Goal: Complete application form: Complete application form

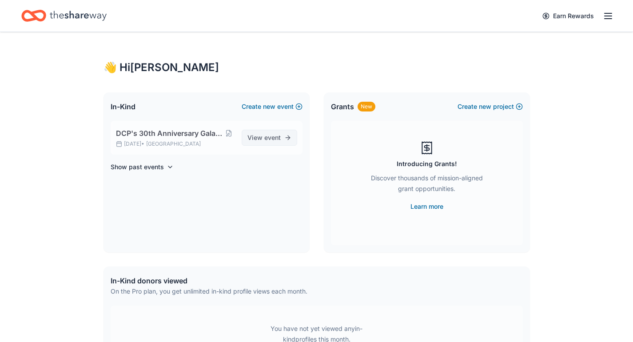
click at [250, 136] on span "View event" at bounding box center [264, 137] width 33 height 11
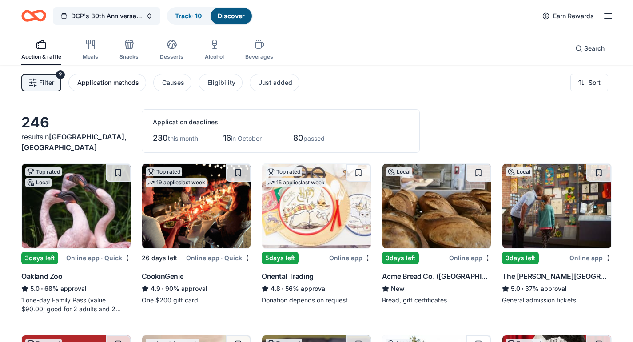
click at [122, 89] on button "Application methods" at bounding box center [107, 83] width 78 height 18
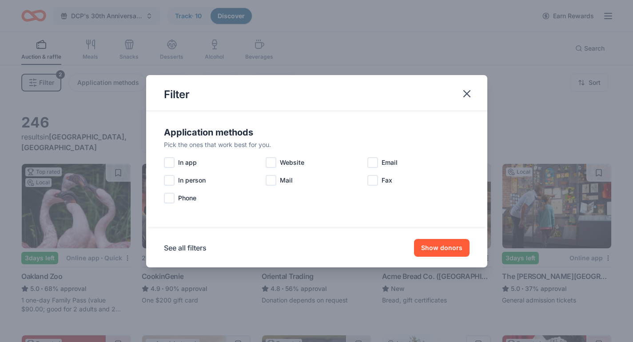
click at [481, 90] on div "Filter" at bounding box center [316, 93] width 341 height 36
click at [475, 95] on button "button" at bounding box center [467, 94] width 20 height 20
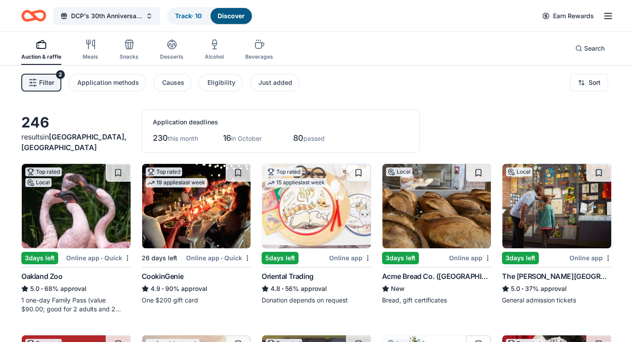
click at [56, 90] on button "Filter 2" at bounding box center [41, 83] width 40 height 18
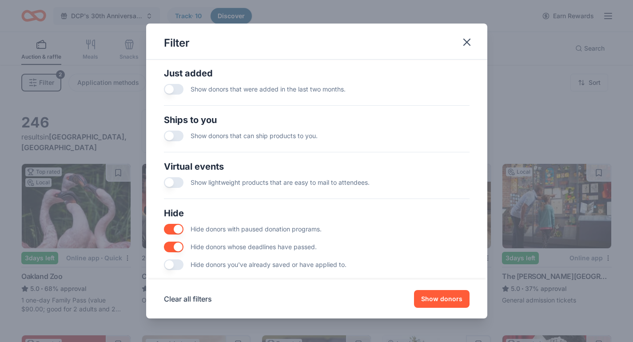
scroll to position [366, 0]
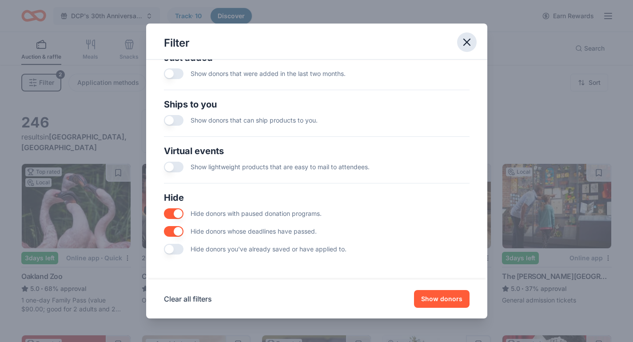
click at [468, 48] on button "button" at bounding box center [467, 42] width 20 height 20
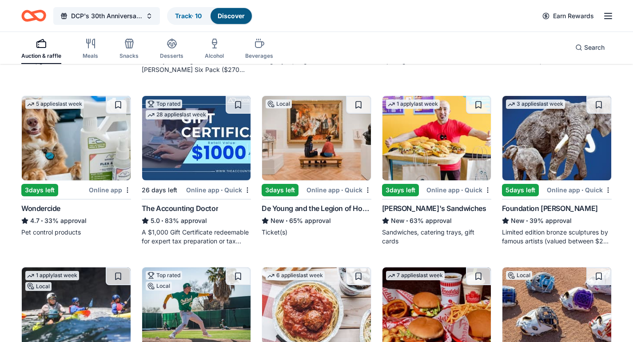
scroll to position [413, 0]
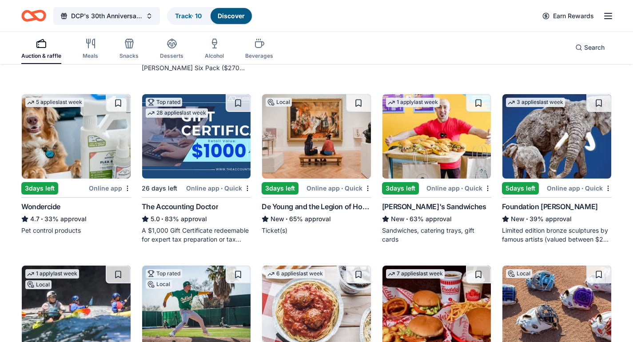
click at [312, 140] on img at bounding box center [316, 136] width 109 height 84
click at [363, 188] on div "Online app • Quick" at bounding box center [339, 188] width 65 height 11
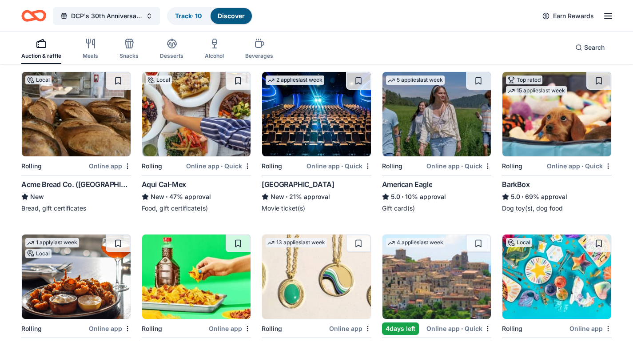
scroll to position [608, 0]
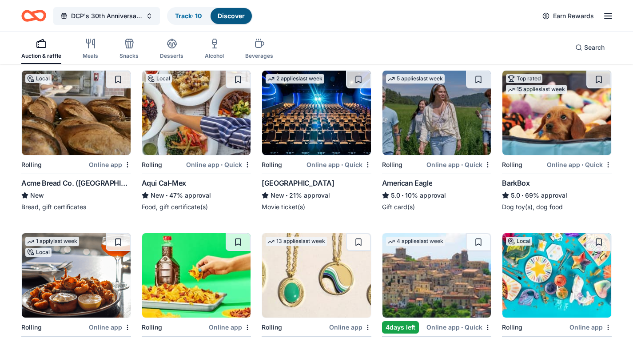
click at [165, 123] on img at bounding box center [196, 113] width 109 height 84
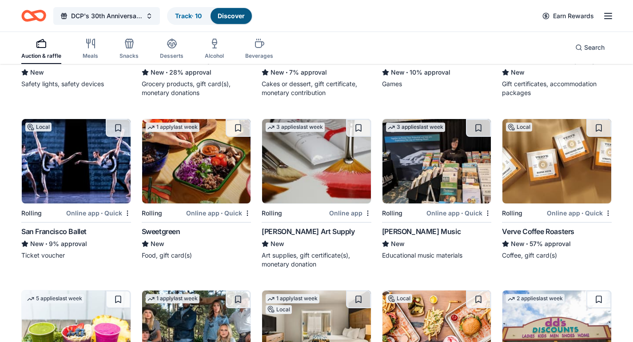
scroll to position [1409, 0]
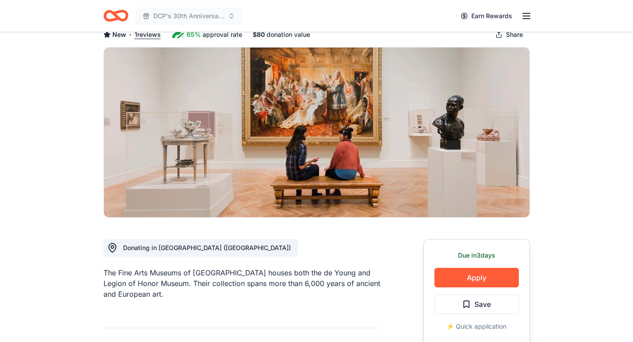
scroll to position [91, 0]
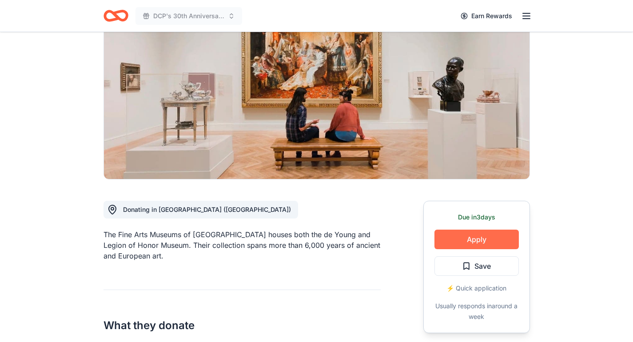
click at [474, 236] on button "Apply" at bounding box center [477, 240] width 84 height 20
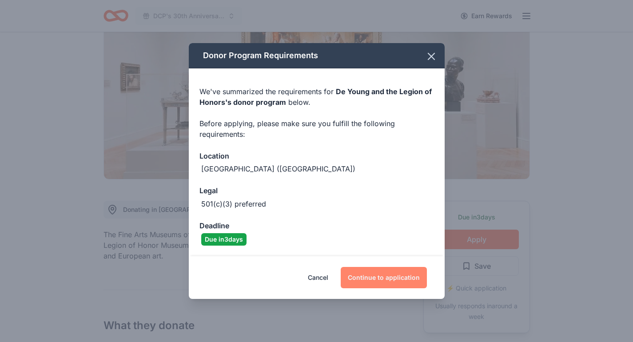
click at [382, 281] on button "Continue to application" at bounding box center [384, 277] width 86 height 21
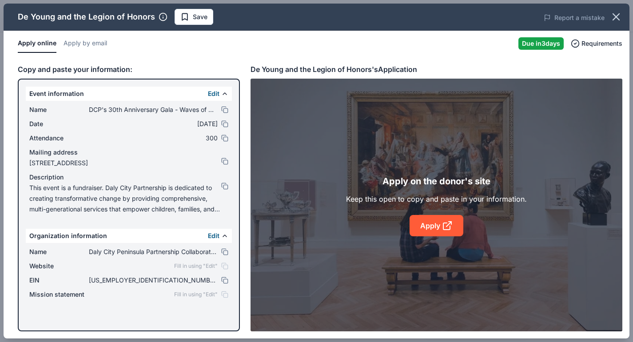
click at [220, 51] on div "Apply online Apply by email" at bounding box center [265, 43] width 494 height 19
click at [225, 111] on button at bounding box center [224, 109] width 7 height 7
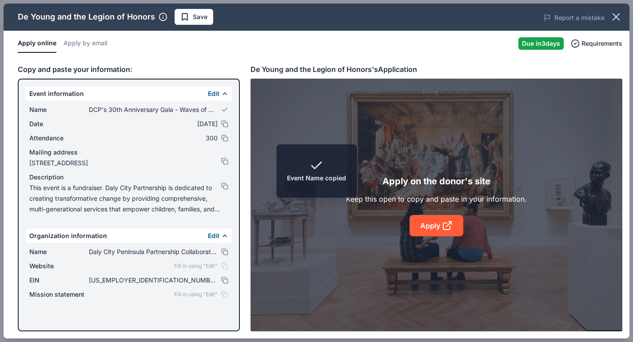
click at [212, 112] on span "DCP's 30th Anniversary Gala - Waves of Change" at bounding box center [153, 109] width 129 height 11
click at [195, 112] on span "DCP's 30th Anniversary Gala - Waves of Change" at bounding box center [153, 109] width 129 height 11
click at [188, 115] on div "Name DCP's 30th Anniversary Gala - Waves of Change Date [DATE] Attendance 300 M…" at bounding box center [129, 159] width 206 height 117
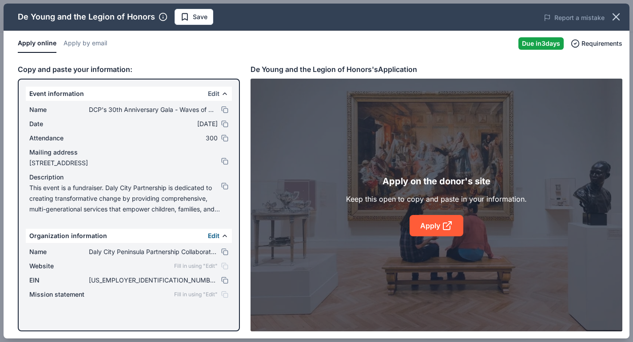
click at [216, 94] on button "Edit" at bounding box center [214, 93] width 12 height 11
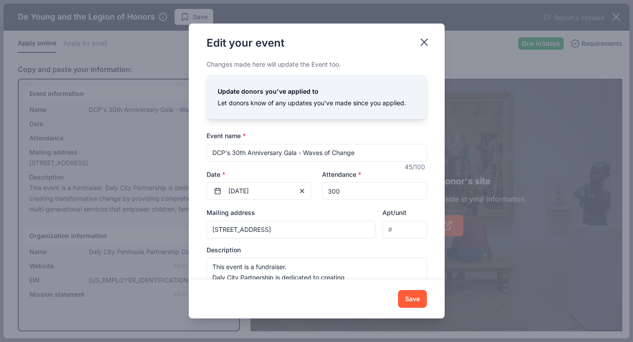
drag, startPoint x: 396, startPoint y: 152, endPoint x: 238, endPoint y: 152, distance: 158.3
click at [238, 152] on input "DCP's 30th Anniversary Gala - Waves of Change" at bounding box center [317, 153] width 220 height 18
click at [281, 161] on input "DCP's 30th Anniversary Gala - Waves of Change" at bounding box center [317, 153] width 220 height 18
drag, startPoint x: 368, startPoint y: 153, endPoint x: 291, endPoint y: 152, distance: 76.9
click at [291, 152] on input "DCP's 30th Anniversary Gala - Waves of Change" at bounding box center [317, 153] width 220 height 18
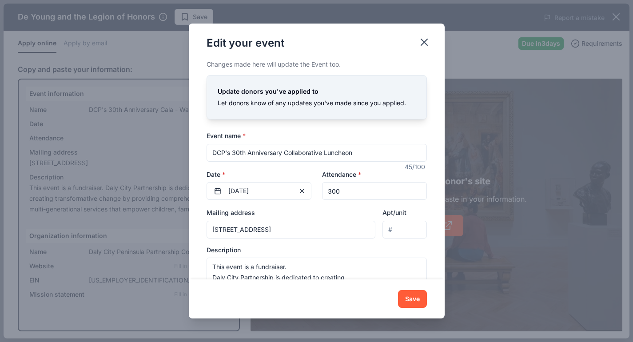
type input "DCP's 30th Anniversary Collaborative Luncheon"
click at [334, 195] on input "300" at bounding box center [374, 191] width 105 height 18
click at [283, 193] on button "[DATE]" at bounding box center [259, 191] width 105 height 18
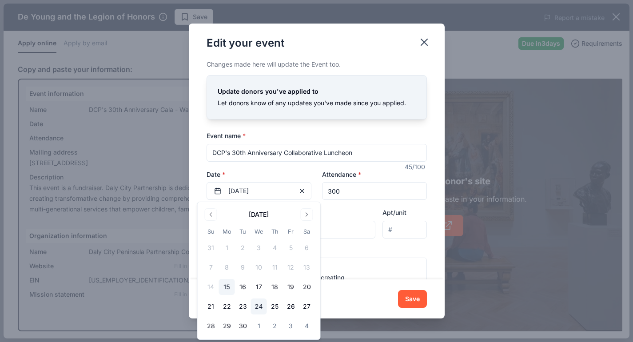
click at [264, 304] on button "24" at bounding box center [259, 307] width 16 height 16
click at [360, 203] on div "Event name * DCP's 30th Anniversary Collaborative Luncheon 45 /100 Event websit…" at bounding box center [317, 214] width 220 height 168
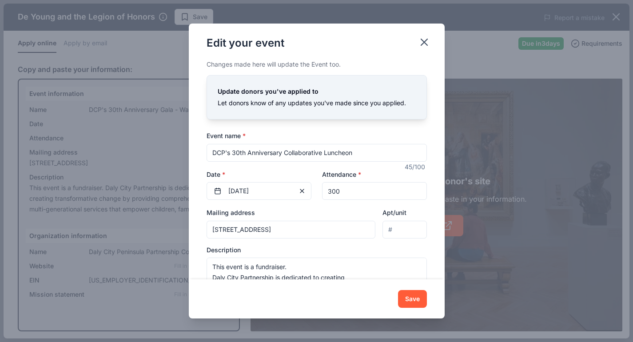
click at [361, 197] on input "300" at bounding box center [374, 191] width 105 height 18
type input "3"
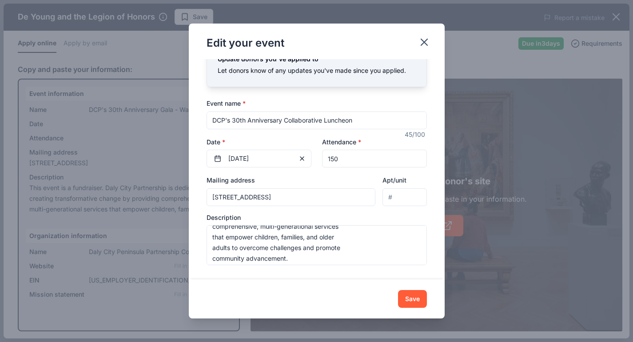
scroll to position [43, 0]
type input "150"
drag, startPoint x: 414, startPoint y: 302, endPoint x: 356, endPoint y: 248, distance: 79.6
click at [357, 249] on div "Edit your event Changes made here will update the Event too. Update donors you'…" at bounding box center [317, 171] width 256 height 295
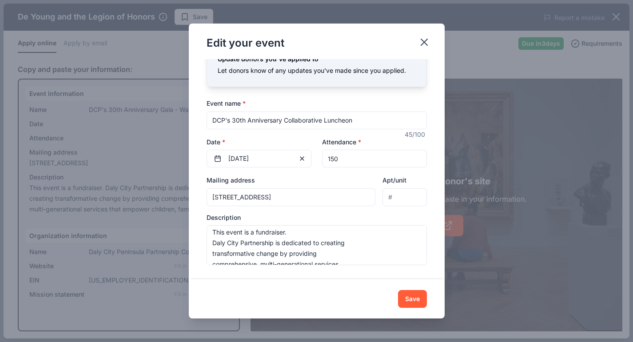
scroll to position [0, 0]
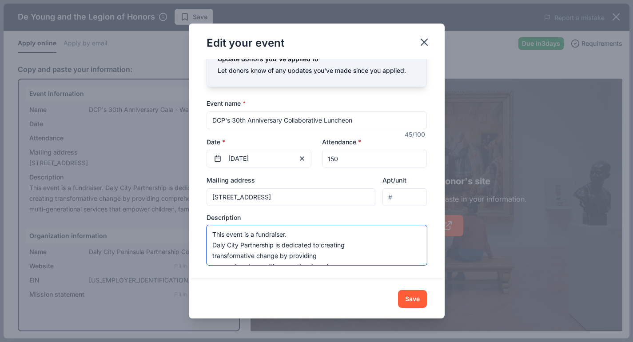
click at [305, 234] on textarea "This event is a fundraiser. Daly City Partnership is dedicated to creating tran…" at bounding box center [317, 245] width 220 height 40
click at [298, 258] on textarea "This event is a fundraiser celebrating 30 years of service in the [GEOGRAPHIC_D…" at bounding box center [317, 245] width 220 height 40
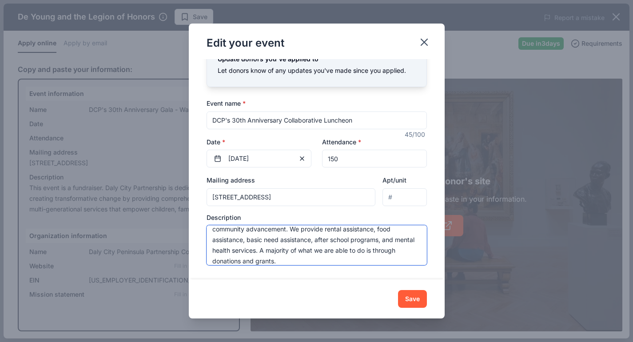
scroll to position [85, 0]
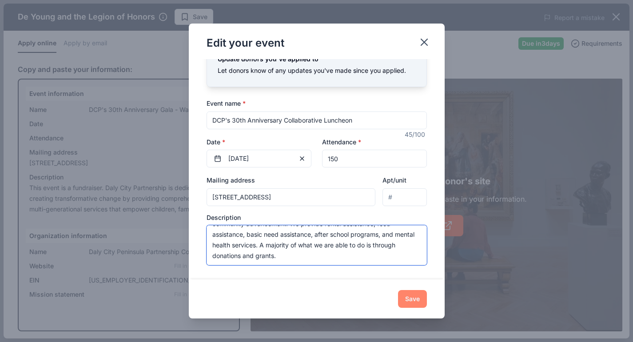
type textarea "This event is a fundraiser celebrating 30 years of service in the [GEOGRAPHIC_D…"
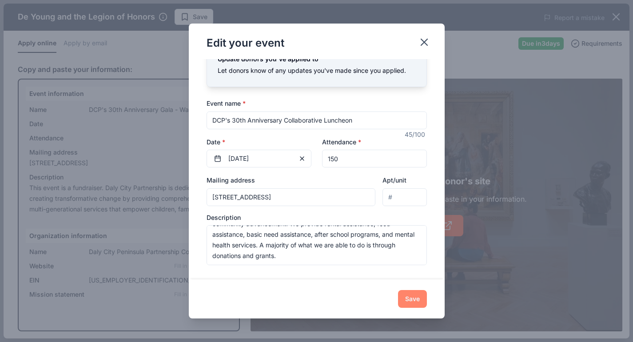
click at [413, 303] on button "Save" at bounding box center [412, 299] width 29 height 18
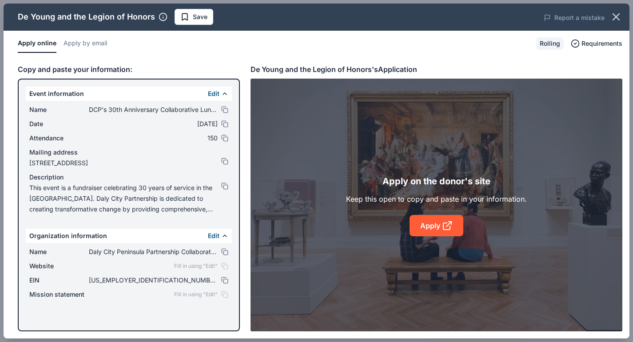
click at [549, 36] on div "Apply online Apply by email Rolling Requirements" at bounding box center [317, 44] width 626 height 26
click at [550, 38] on div "Rolling" at bounding box center [551, 43] width 28 height 12
click at [435, 222] on link "Apply" at bounding box center [437, 225] width 54 height 21
click at [589, 48] on span "Requirements" at bounding box center [602, 43] width 41 height 11
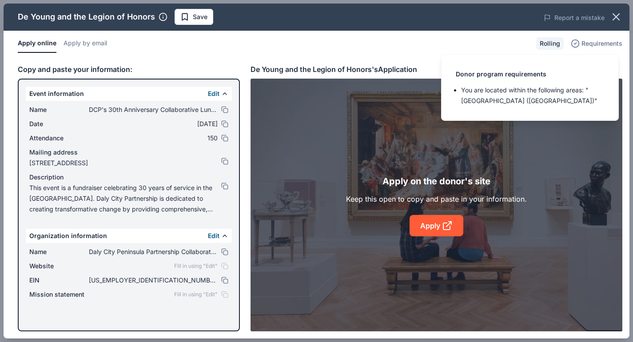
click at [589, 48] on span "Requirements" at bounding box center [602, 43] width 41 height 11
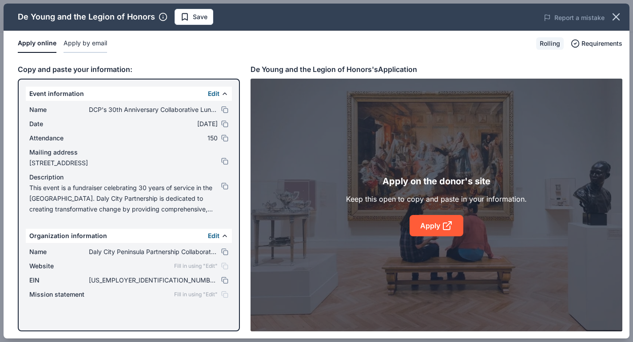
click at [100, 45] on button "Apply by email" at bounding box center [86, 43] width 44 height 19
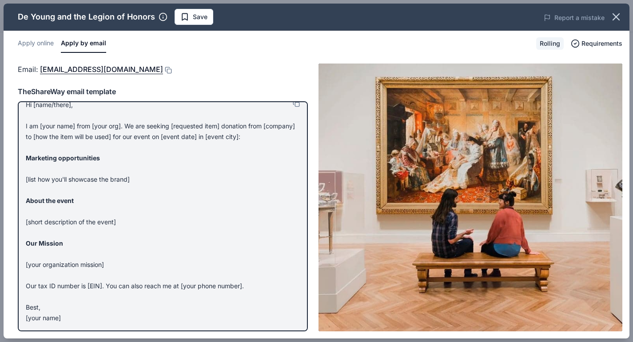
scroll to position [0, 0]
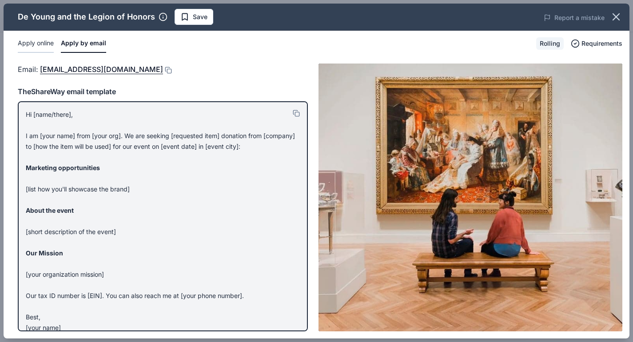
click at [48, 41] on button "Apply online" at bounding box center [36, 43] width 36 height 19
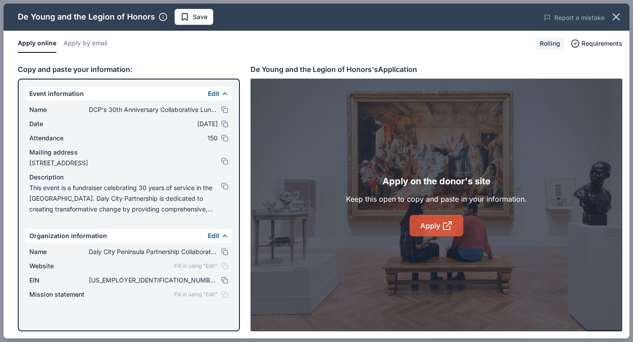
click at [441, 223] on link "Apply" at bounding box center [437, 225] width 54 height 21
click at [224, 296] on div "Fill in using "Edit"" at bounding box center [201, 294] width 54 height 7
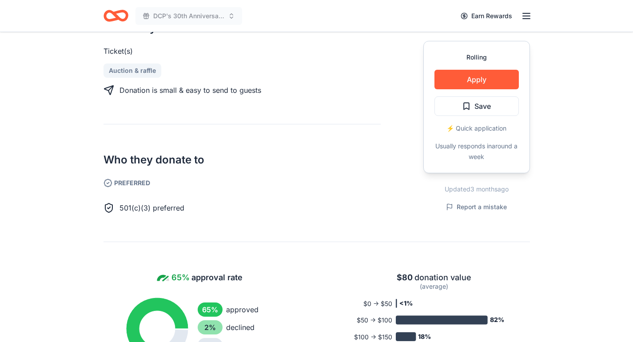
scroll to position [385, 0]
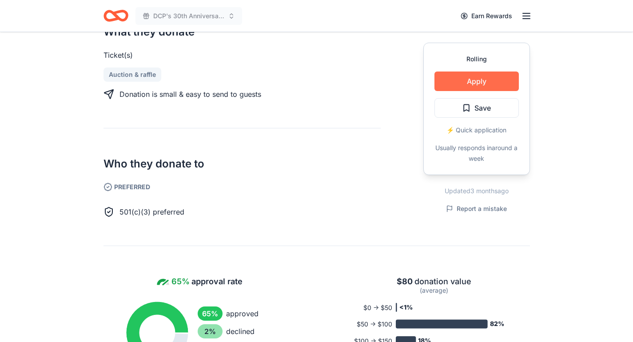
click at [445, 80] on button "Apply" at bounding box center [477, 82] width 84 height 20
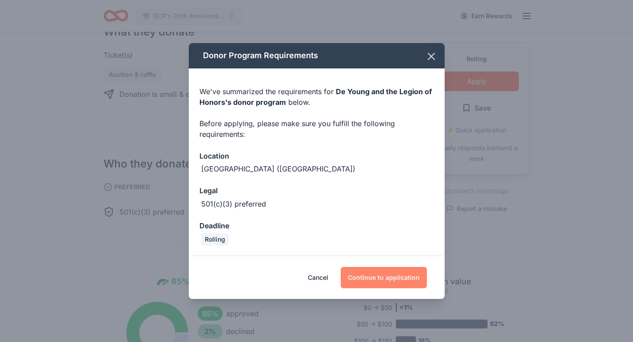
click at [364, 284] on button "Continue to application" at bounding box center [384, 277] width 86 height 21
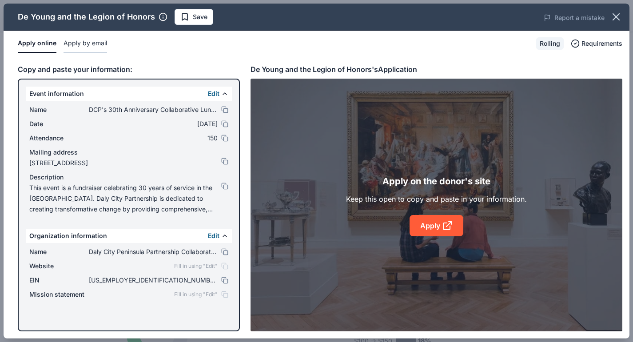
click at [104, 49] on button "Apply by email" at bounding box center [86, 43] width 44 height 19
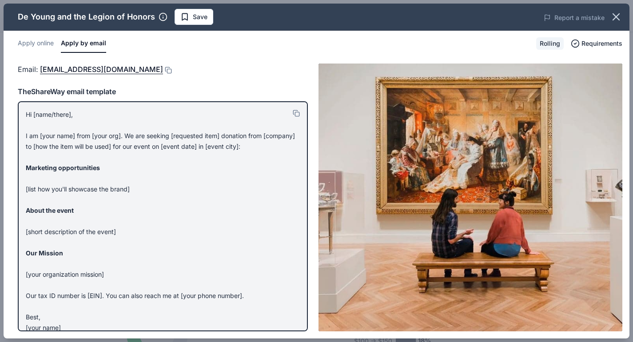
click at [76, 114] on p "Hi [name/there], I am [your name] from [your org]. We are seeking [requested it…" at bounding box center [163, 221] width 274 height 224
click at [66, 114] on p "Hi [name/there], I am [your name] from [your org]. We are seeking [requested it…" at bounding box center [163, 221] width 274 height 224
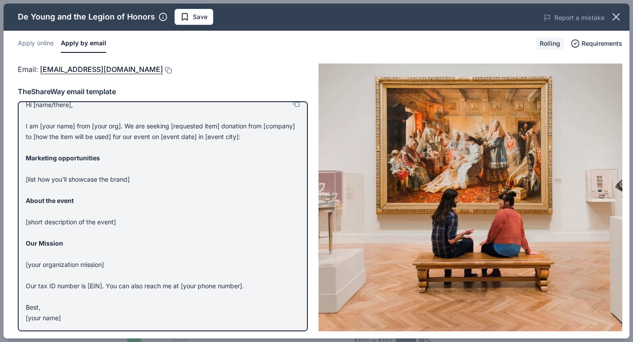
scroll to position [0, 0]
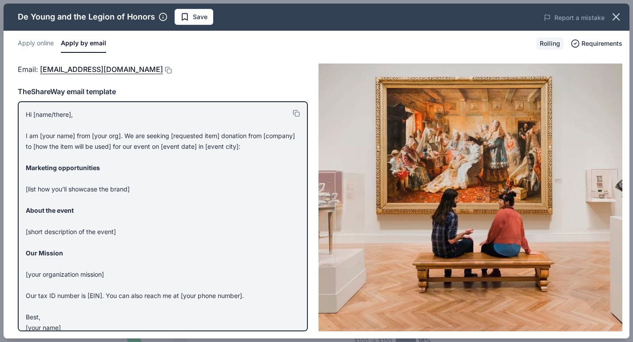
drag, startPoint x: 28, startPoint y: 112, endPoint x: 68, endPoint y: 143, distance: 50.8
click at [68, 143] on p "Hi [name/there], I am [your name] from [your org]. We are seeking [requested it…" at bounding box center [163, 221] width 274 height 224
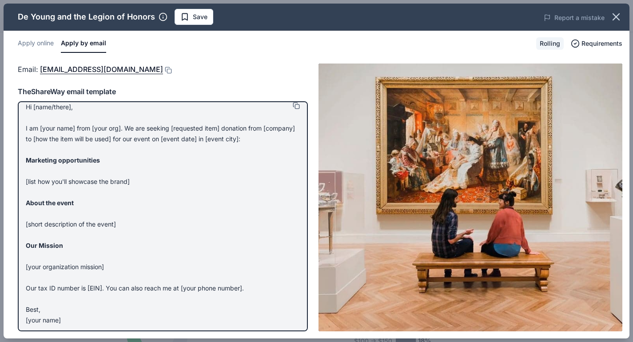
click at [297, 106] on button at bounding box center [296, 105] width 7 height 7
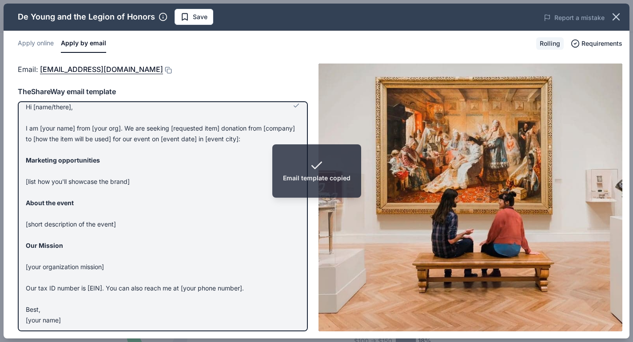
scroll to position [0, 0]
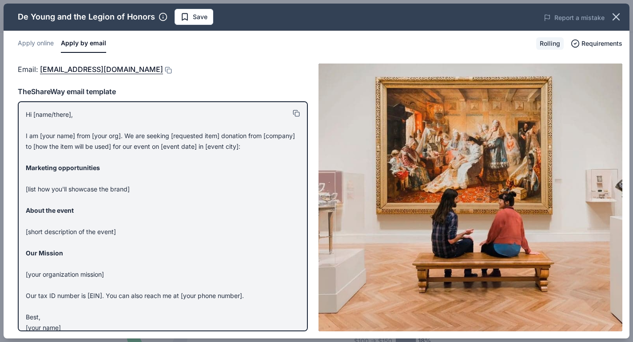
click at [294, 112] on button at bounding box center [296, 113] width 7 height 7
click at [41, 39] on button "Apply online" at bounding box center [36, 43] width 36 height 19
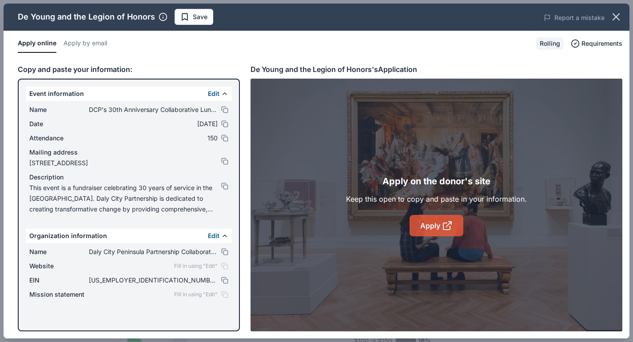
click at [431, 220] on link "Apply" at bounding box center [437, 225] width 54 height 21
click at [86, 40] on button "Apply by email" at bounding box center [86, 43] width 44 height 19
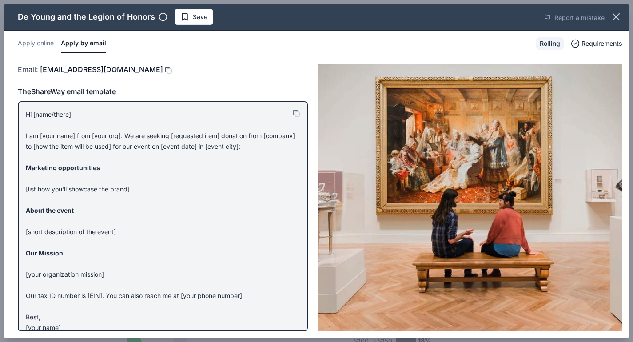
click at [163, 67] on button at bounding box center [167, 70] width 9 height 7
